Goal: Complete application form: Complete application form

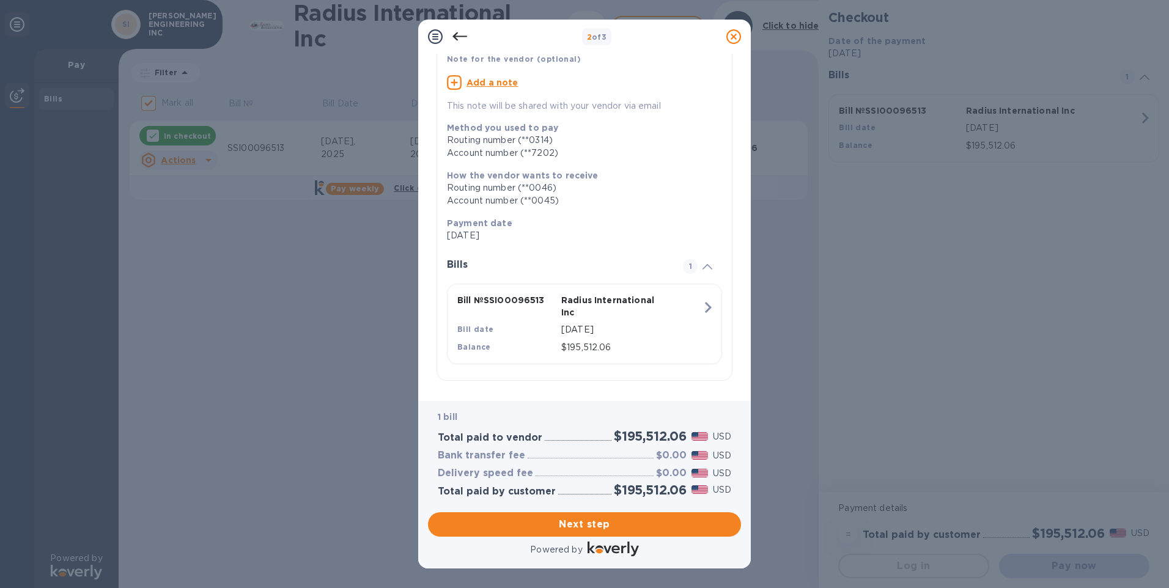
scroll to position [94, 0]
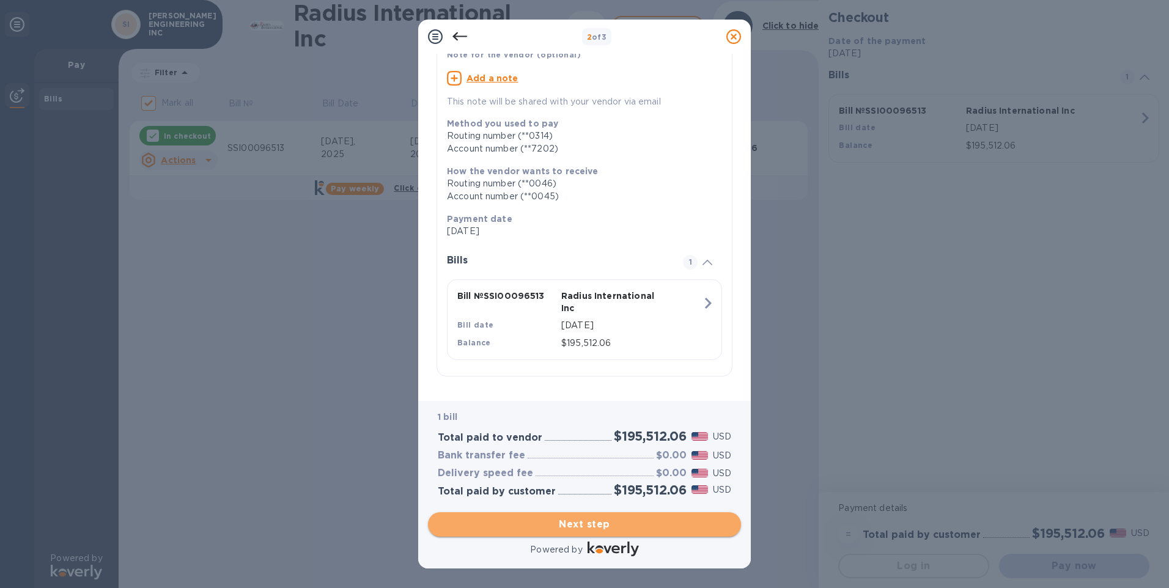
click at [564, 520] on span "Next step" at bounding box center [584, 524] width 293 height 15
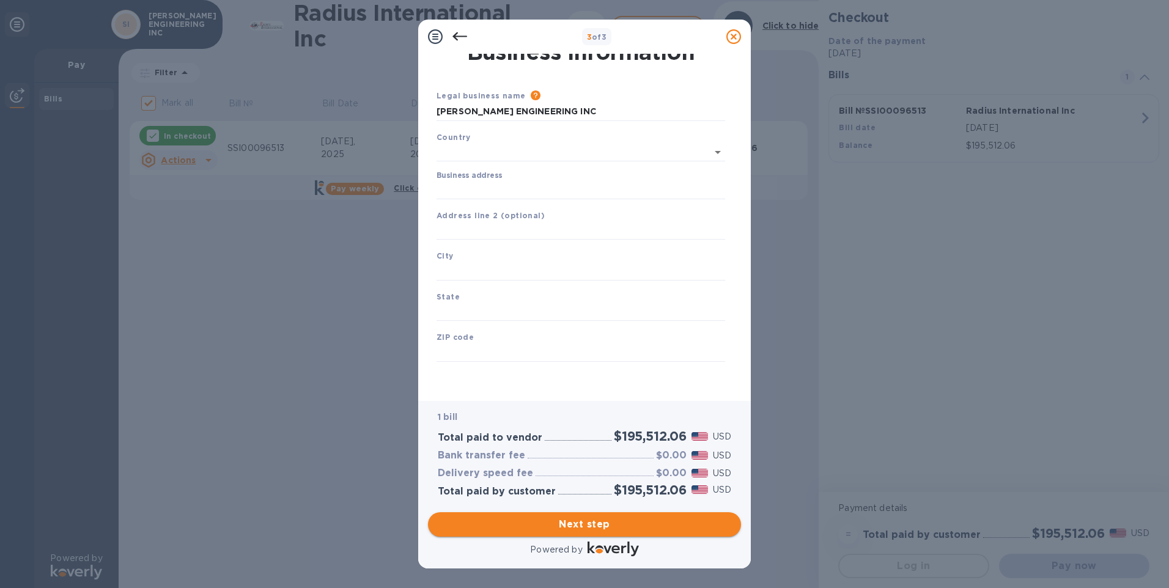
scroll to position [10, 0]
type input "[GEOGRAPHIC_DATA]"
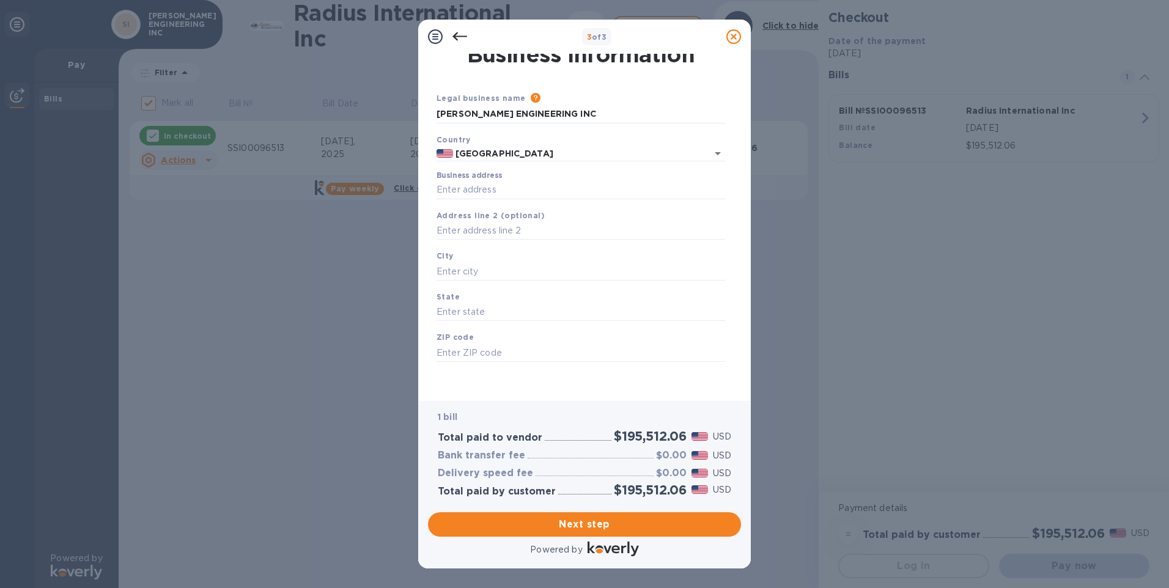
scroll to position [0, 0]
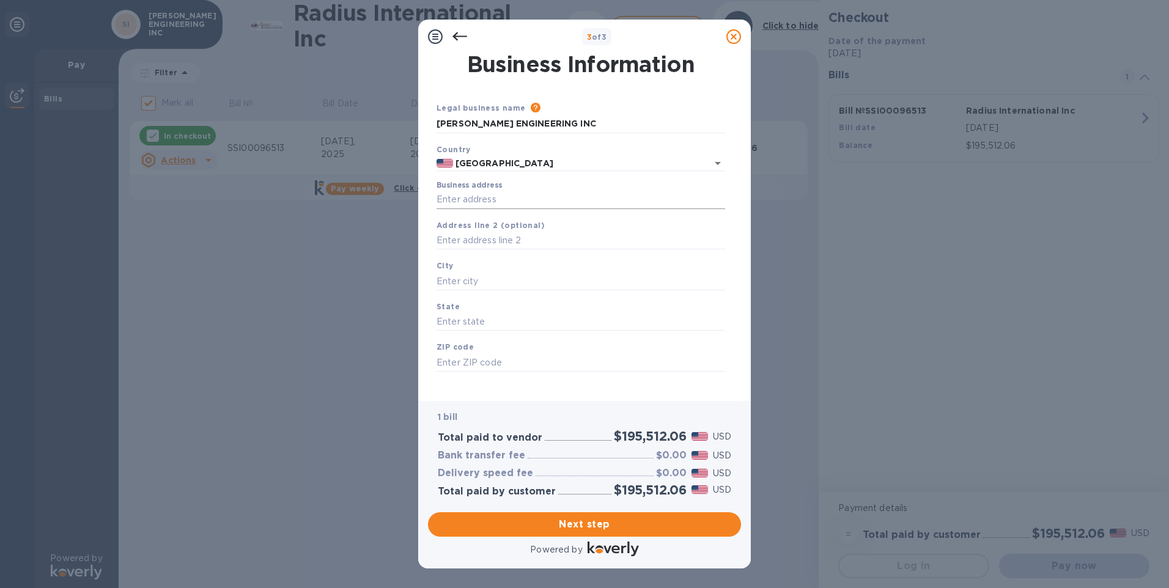
click at [508, 195] on input "Business address" at bounding box center [580, 200] width 289 height 18
type input "[STREET_ADDRESS][PERSON_NAME]"
type input "Yucaipa"
type input "CA"
type input "92399"
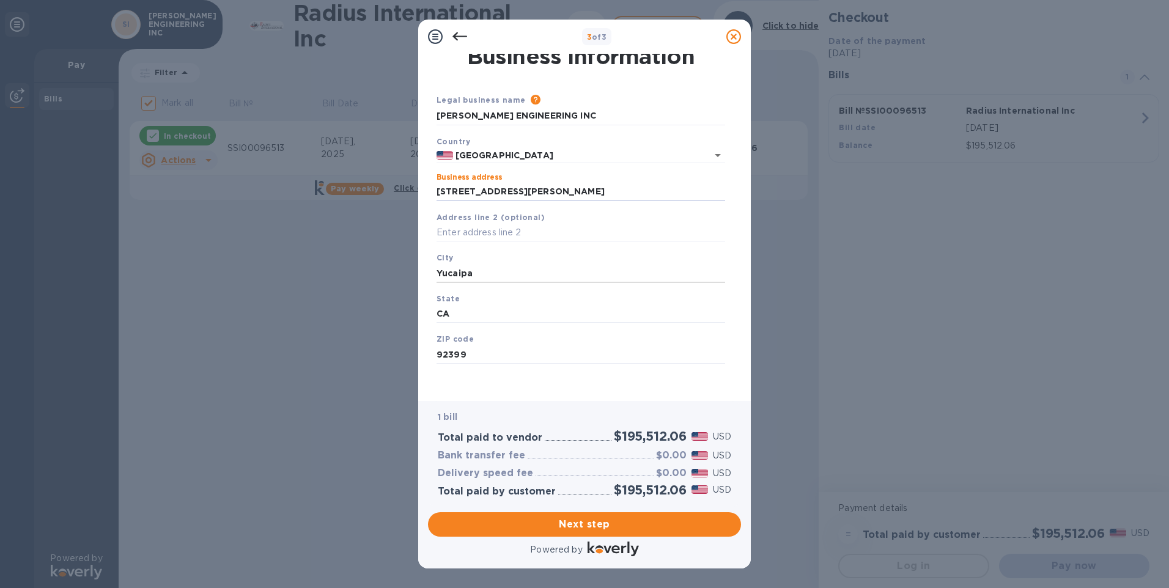
scroll to position [10, 0]
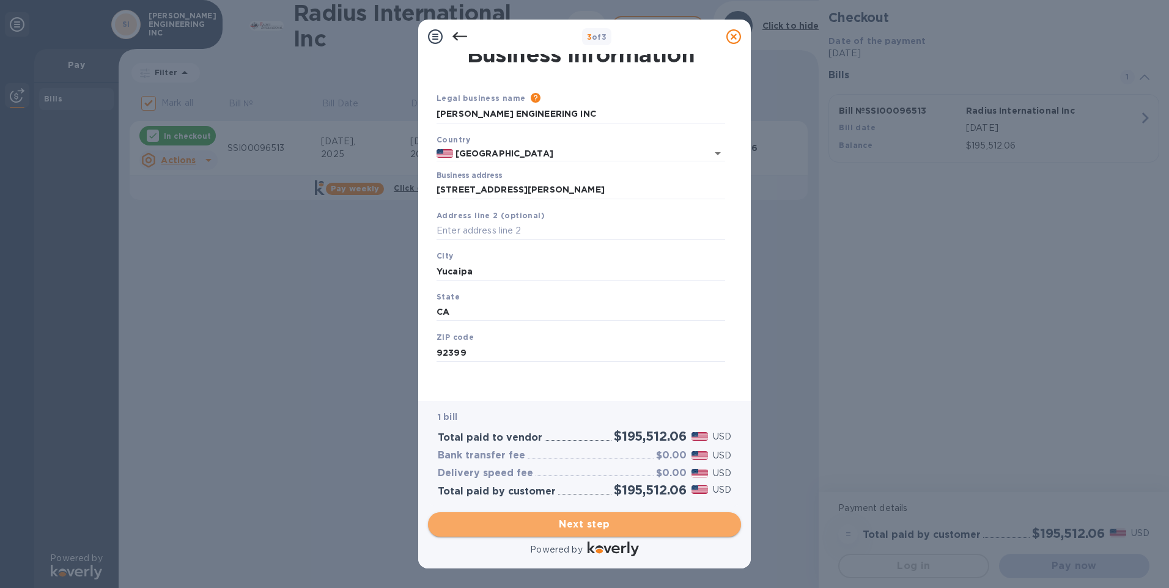
click at [619, 518] on span "Next step" at bounding box center [584, 524] width 293 height 15
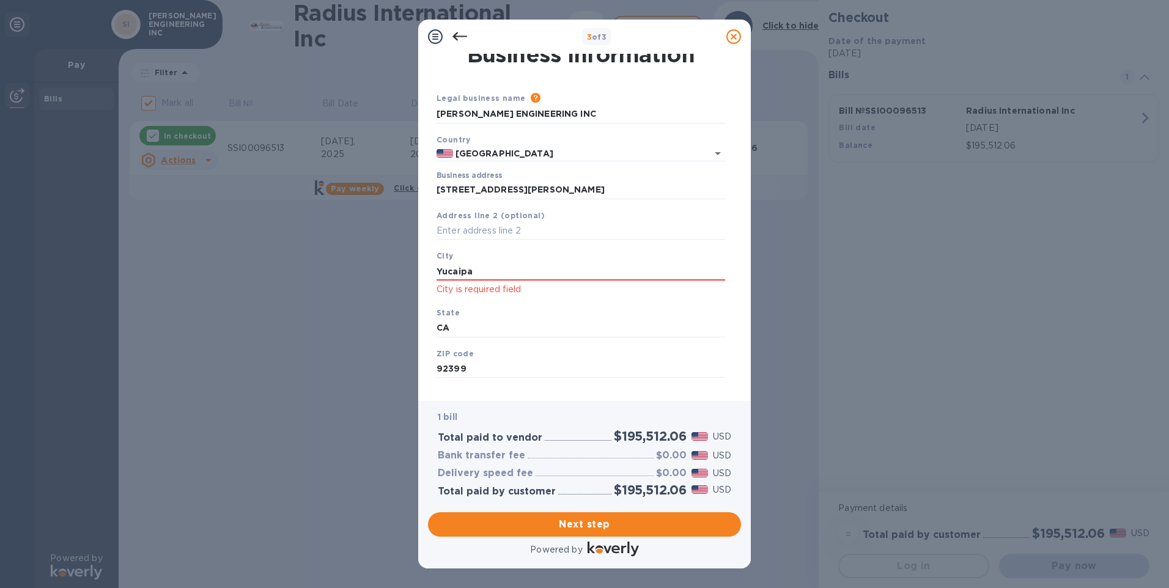
drag, startPoint x: 479, startPoint y: 265, endPoint x: 243, endPoint y: 293, distance: 237.6
click at [271, 290] on div "3 of 3 Business Information Legal business name Please provide the legal name t…" at bounding box center [584, 294] width 1169 height 588
type input "y"
type input "Yucaipa"
type input "a"
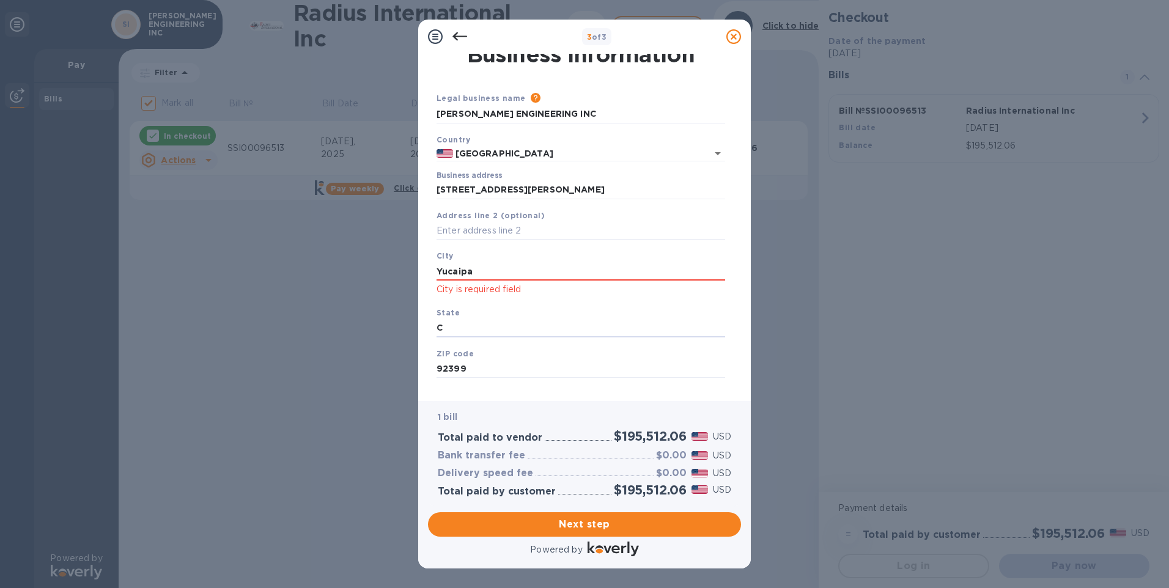
type input "CA"
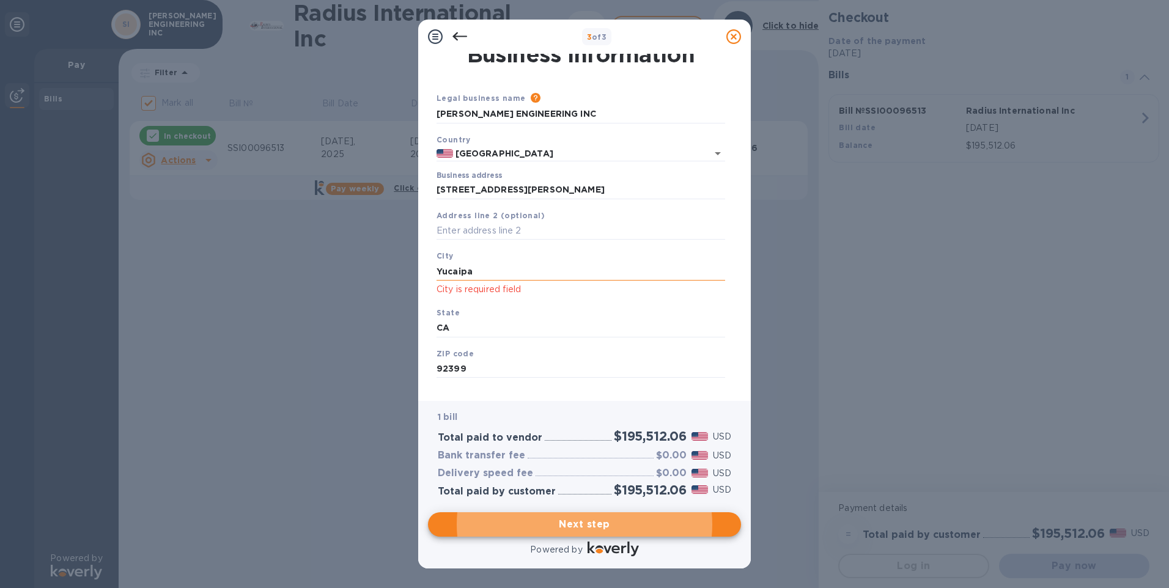
click at [535, 276] on input "Yucaipa" at bounding box center [580, 271] width 289 height 18
click at [569, 526] on span "Next step" at bounding box center [584, 524] width 293 height 15
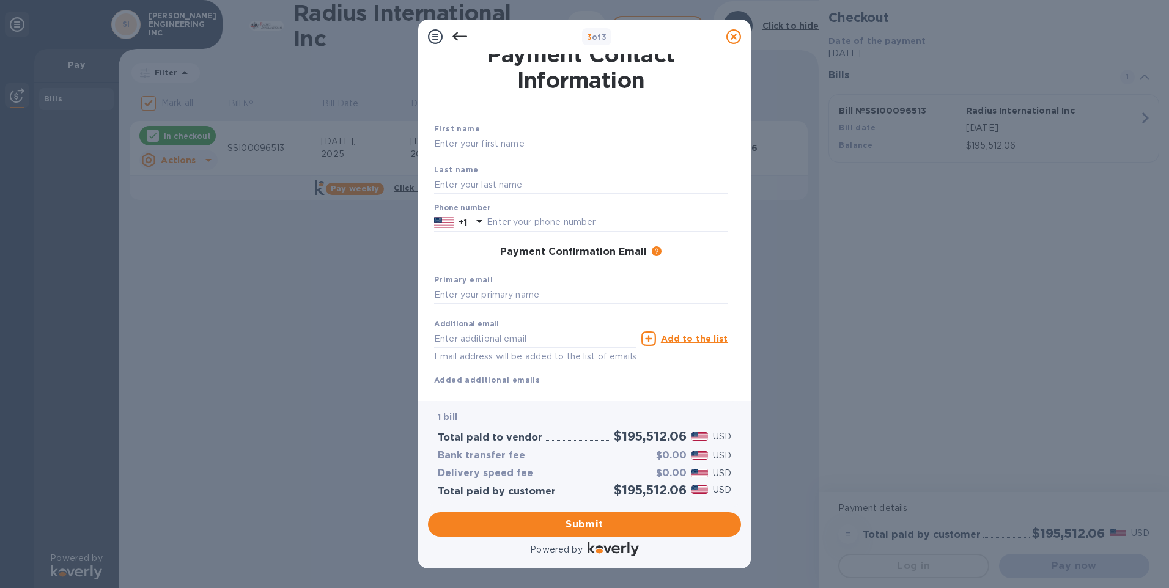
click at [525, 141] on input "text" at bounding box center [580, 144] width 293 height 18
type input "[PERSON_NAME]"
type input "9097952434"
type input "[EMAIL_ADDRESS][DOMAIN_NAME]"
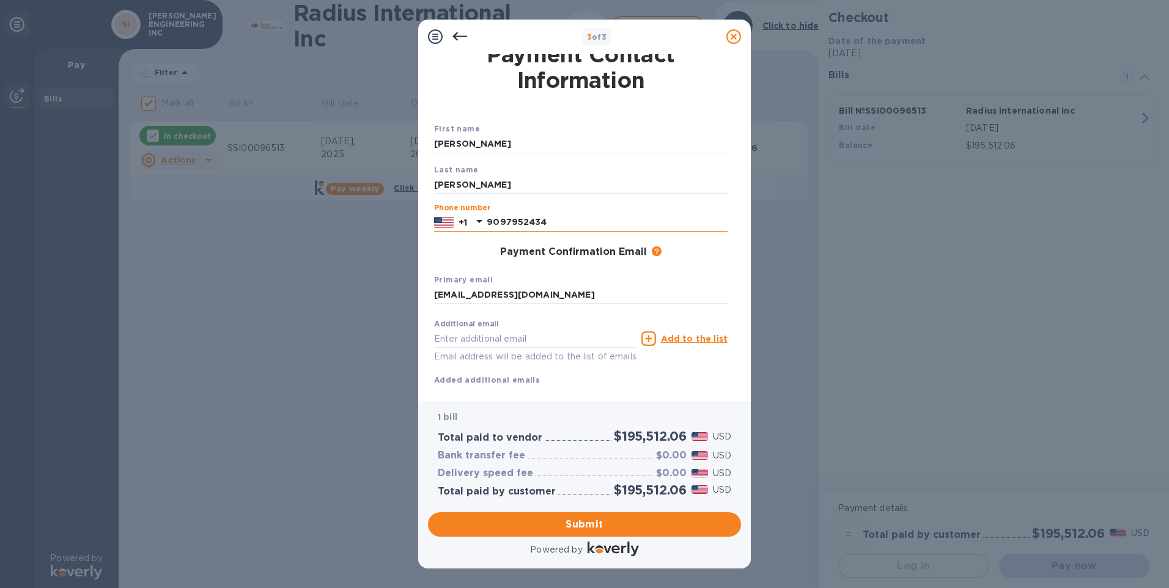
click at [573, 225] on input "9097952434" at bounding box center [607, 222] width 241 height 18
click at [506, 219] on input "9097952434" at bounding box center [607, 222] width 241 height 18
click at [561, 212] on div "Phone number [PHONE_NUMBER]" at bounding box center [580, 218] width 293 height 28
click at [587, 297] on input "[EMAIL_ADDRESS][DOMAIN_NAME]" at bounding box center [580, 295] width 293 height 18
click at [613, 289] on input "[EMAIL_ADDRESS][DOMAIN_NAME]" at bounding box center [580, 295] width 293 height 18
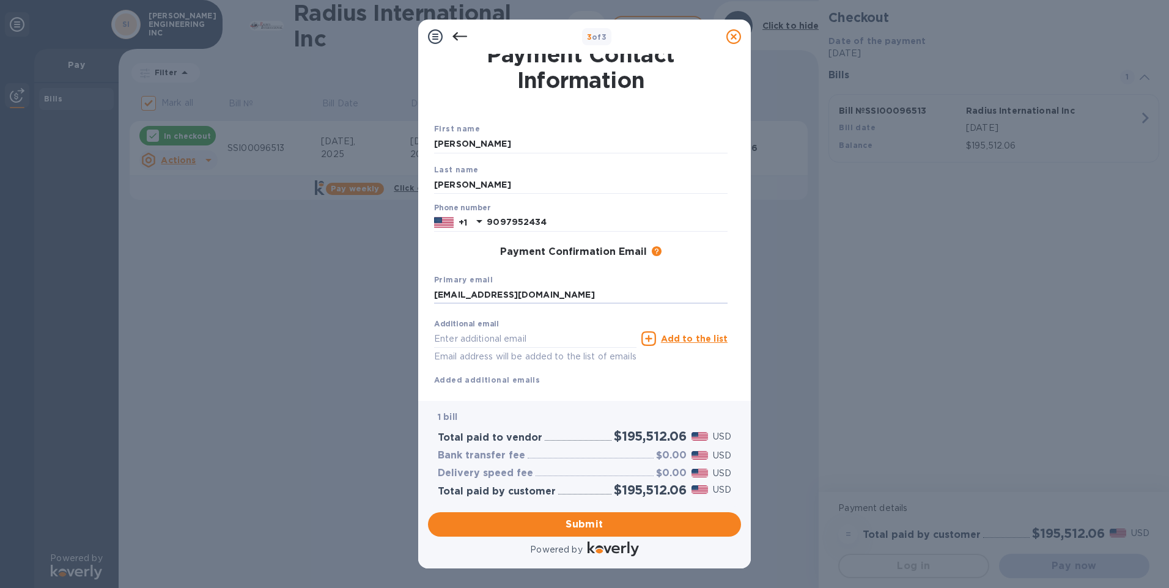
click at [696, 365] on div "Additional email Email address will be added to the list of emails Add to the l…" at bounding box center [581, 338] width 298 height 55
click at [663, 523] on span "Submit" at bounding box center [584, 524] width 293 height 15
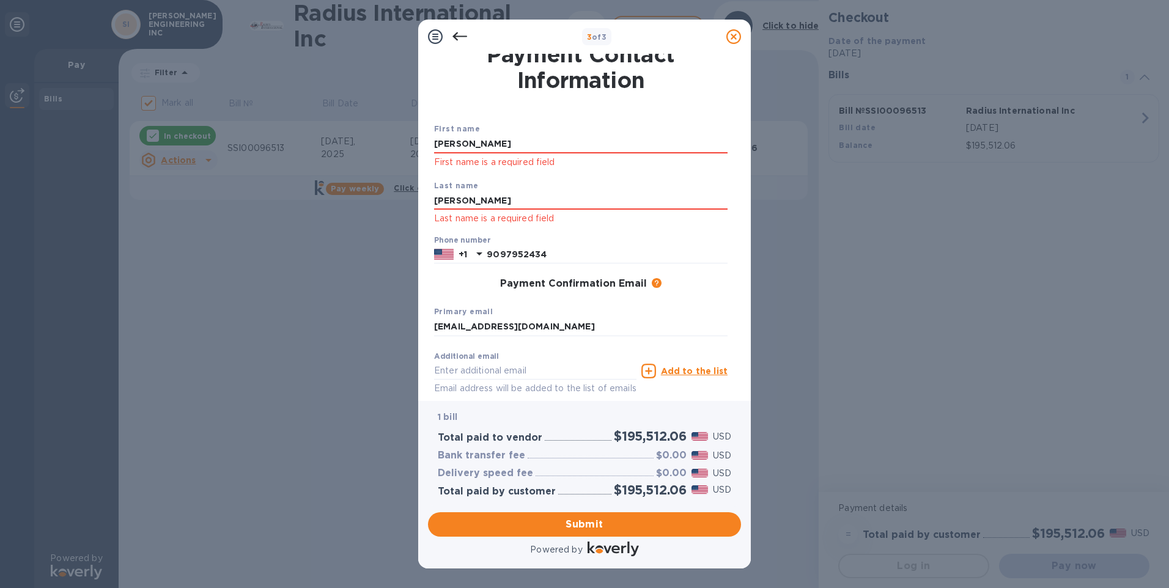
drag, startPoint x: 483, startPoint y: 142, endPoint x: -43, endPoint y: 154, distance: 526.5
click at [0, 154] on html "3 of 3 Payment Contact Information First name [PERSON_NAME] First name is a req…" at bounding box center [584, 294] width 1169 height 588
type input "[PERSON_NAME]"
click at [560, 252] on input "9097952434" at bounding box center [607, 255] width 241 height 18
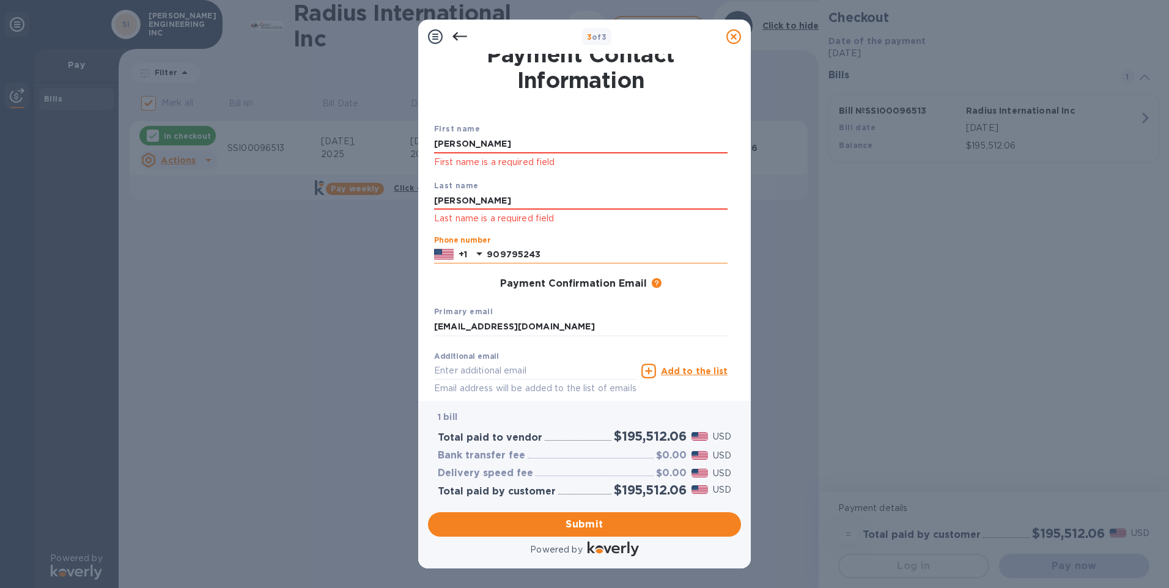
type input "9097952434"
click at [583, 317] on div "Primary email [EMAIL_ADDRESS][DOMAIN_NAME]" at bounding box center [580, 320] width 303 height 41
click at [592, 333] on input "[EMAIL_ADDRESS][DOMAIN_NAME]" at bounding box center [580, 327] width 293 height 18
type input "[EMAIL_ADDRESS][DOMAIN_NAME]"
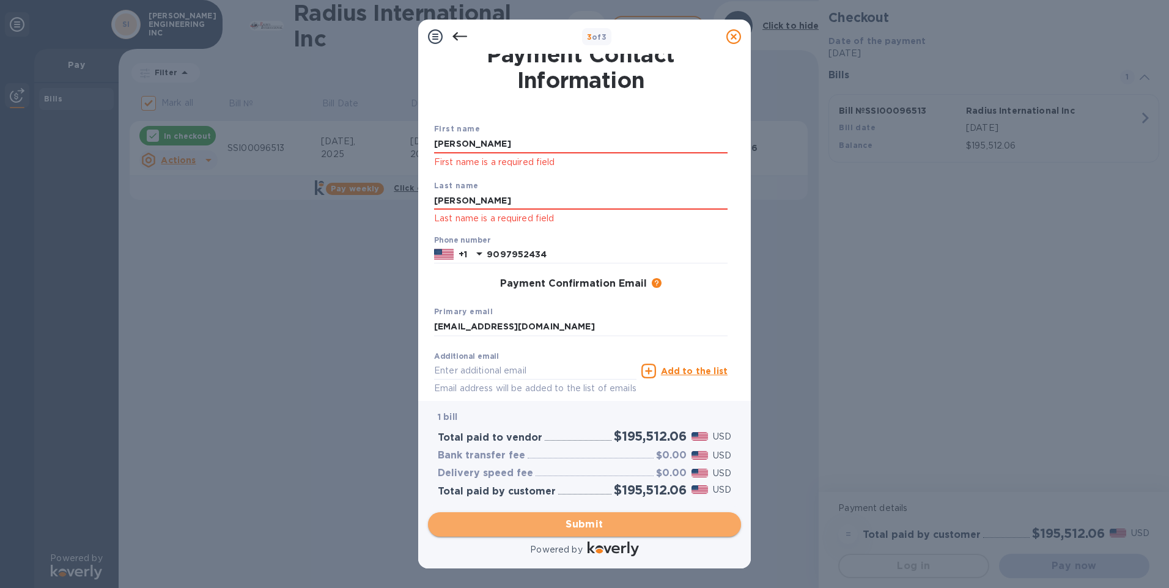
click at [603, 519] on span "Submit" at bounding box center [584, 524] width 293 height 15
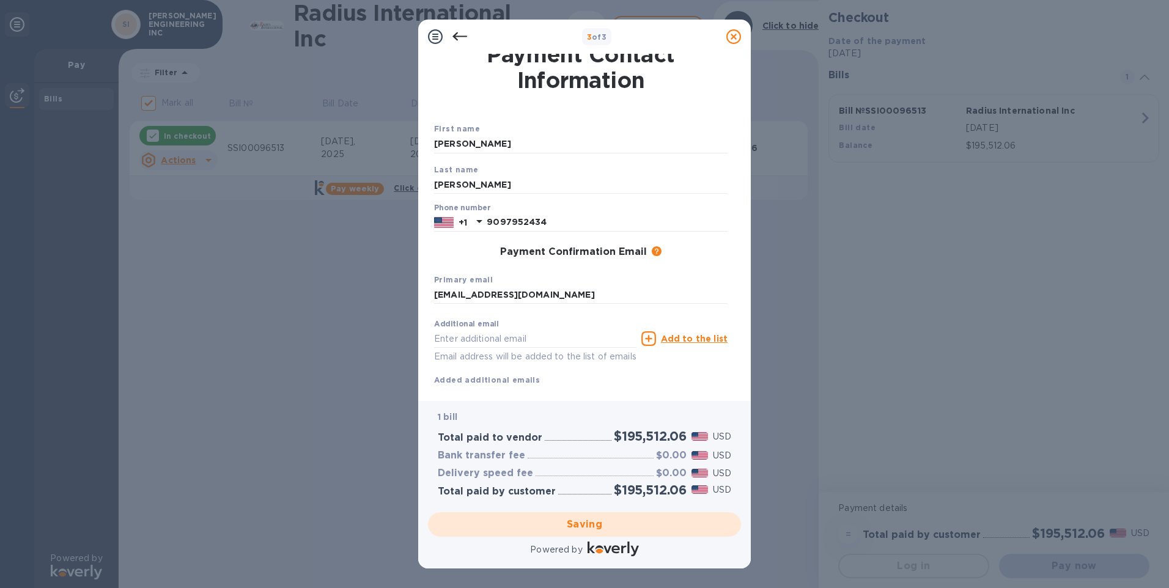
scroll to position [0, 0]
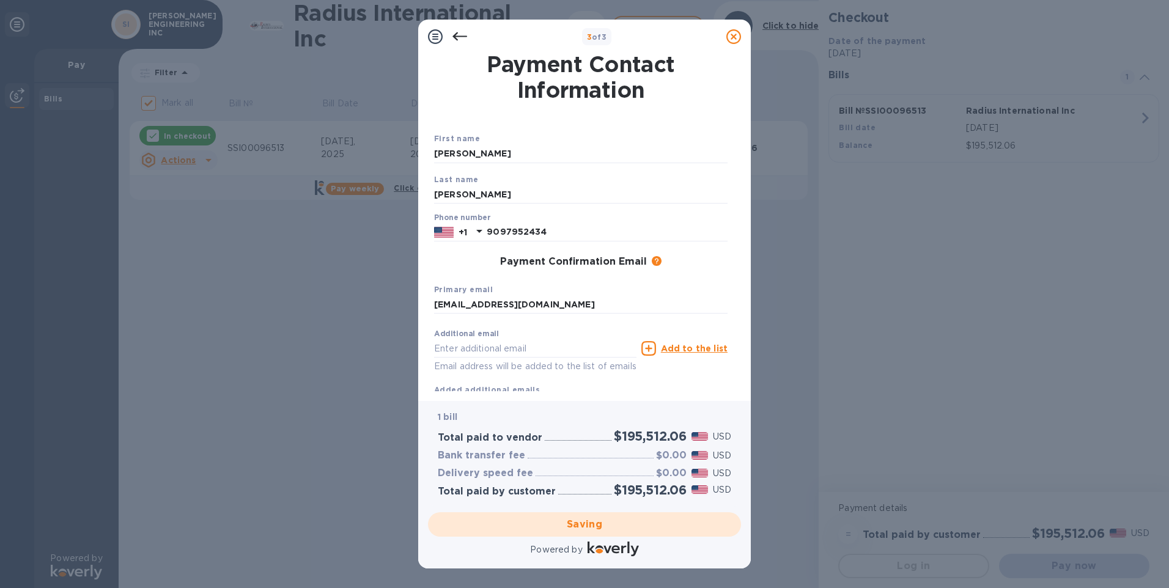
checkbox input "false"
